Goal: Task Accomplishment & Management: Use online tool/utility

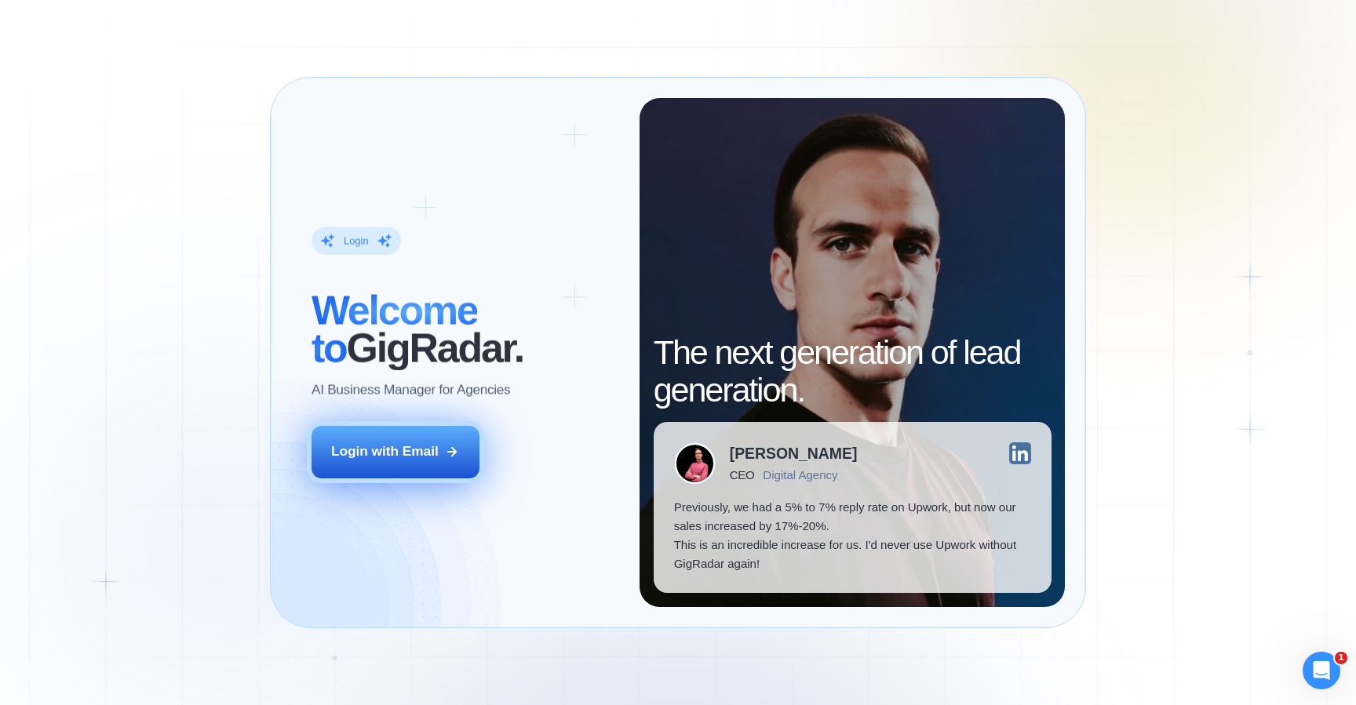
click at [362, 443] on div "Login with Email" at bounding box center [385, 452] width 108 height 19
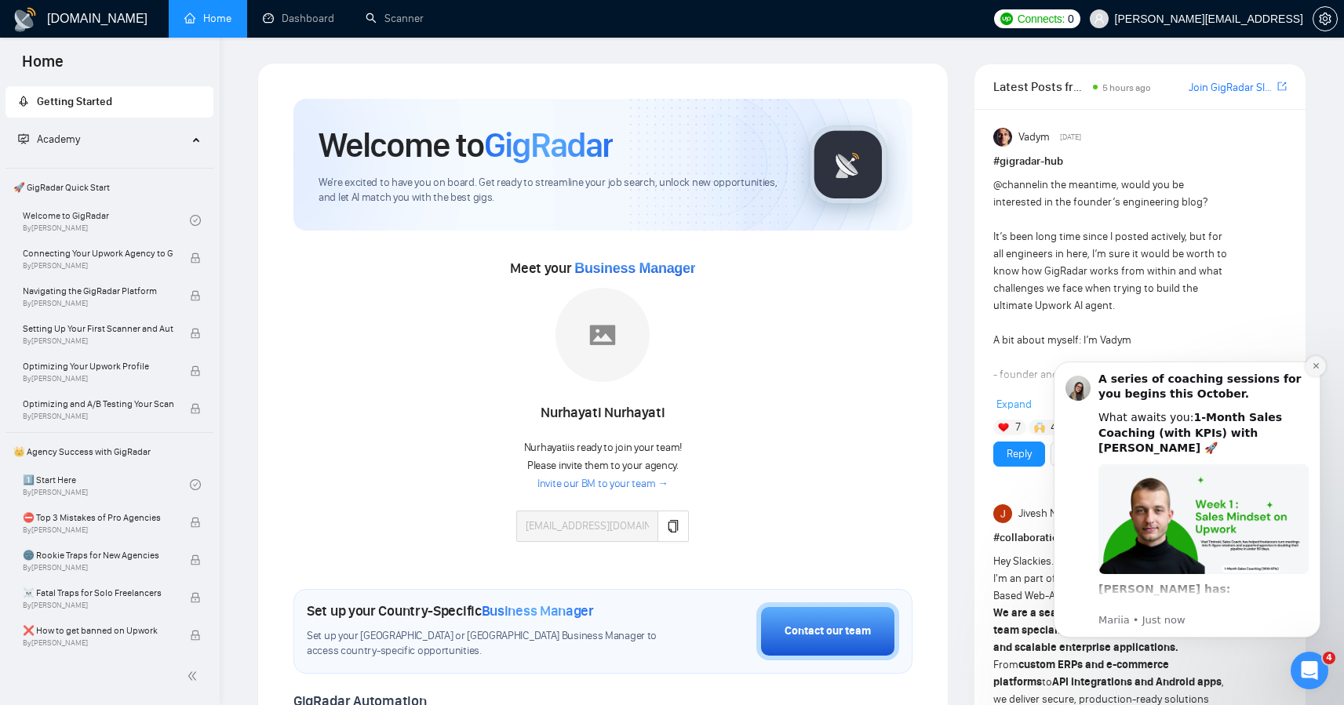
drag, startPoint x: 1314, startPoint y: 363, endPoint x: 2180, endPoint y: 727, distance: 939.7
click at [1314, 363] on icon "Dismiss notification" at bounding box center [1315, 365] width 5 height 5
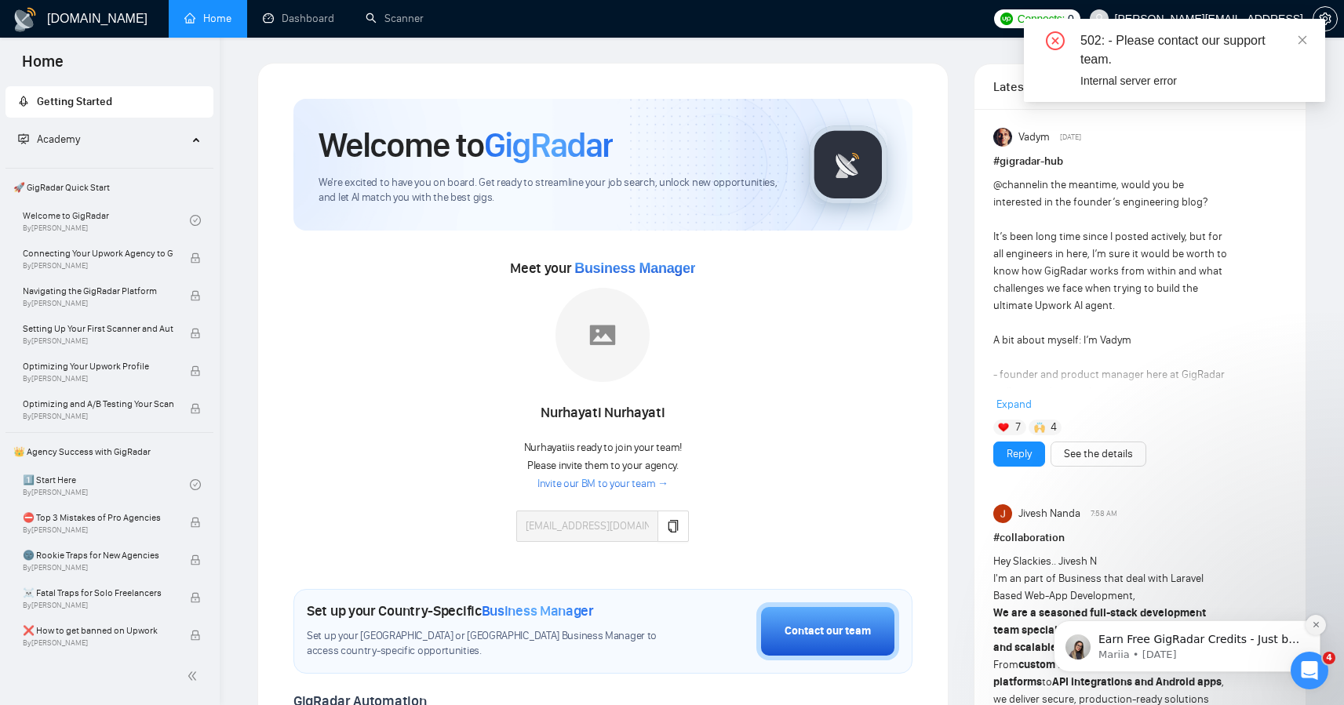
click at [1319, 624] on icon "Dismiss notification" at bounding box center [1316, 625] width 9 height 9
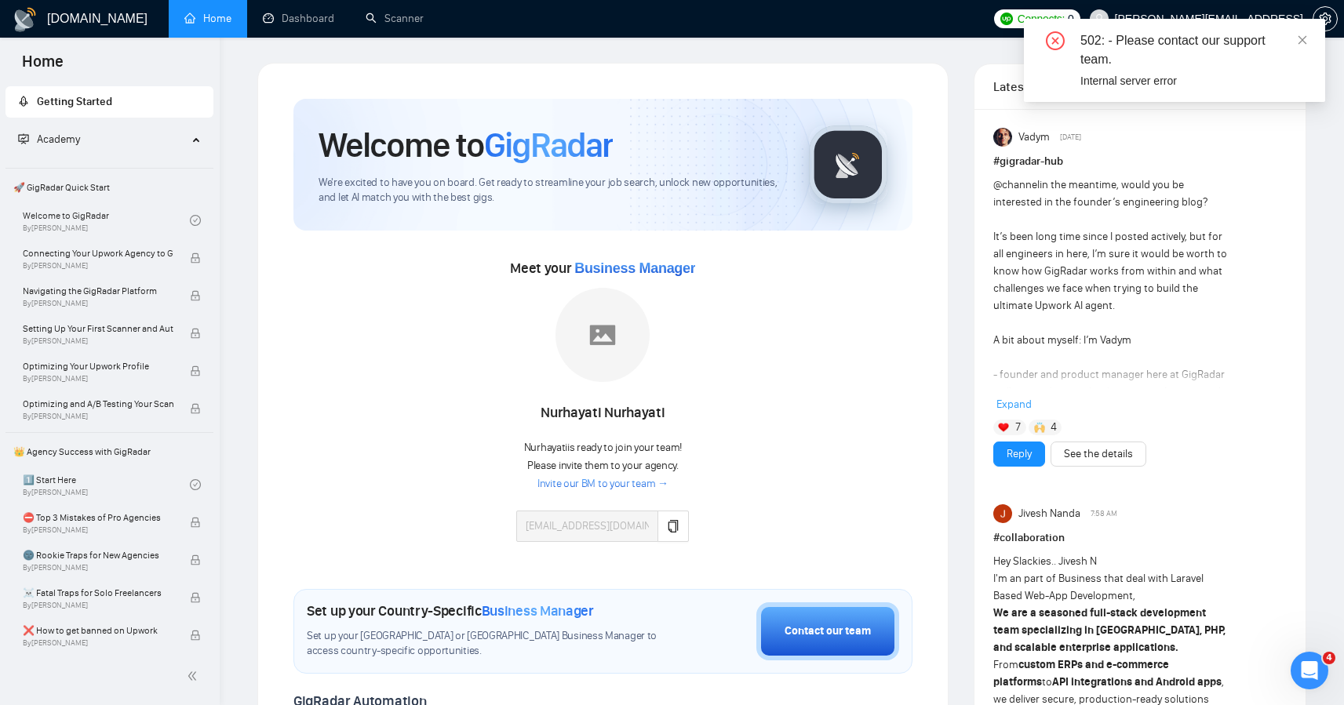
click at [1175, 79] on div "Internal server error" at bounding box center [1194, 80] width 226 height 17
click at [1083, 61] on div "502: - Please contact our support team." at bounding box center [1194, 50] width 226 height 38
click at [1303, 39] on icon "close" at bounding box center [1302, 40] width 11 height 11
